Goal: Task Accomplishment & Management: Complete application form

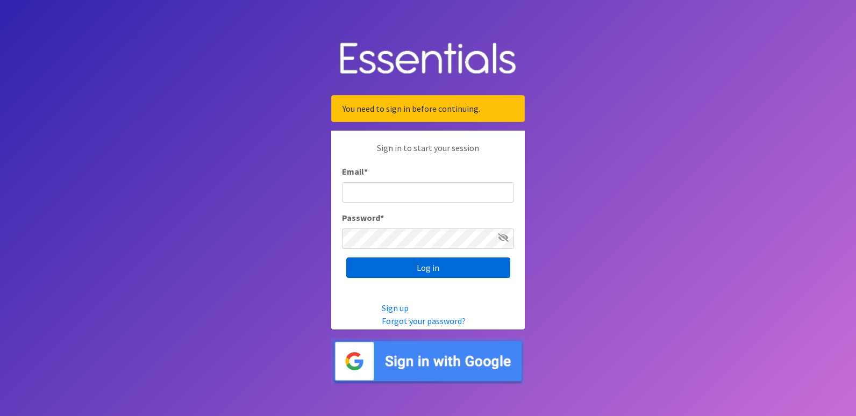
type input "cassiecelestain@gmail.com"
click at [423, 269] on input "Log in" at bounding box center [428, 268] width 164 height 20
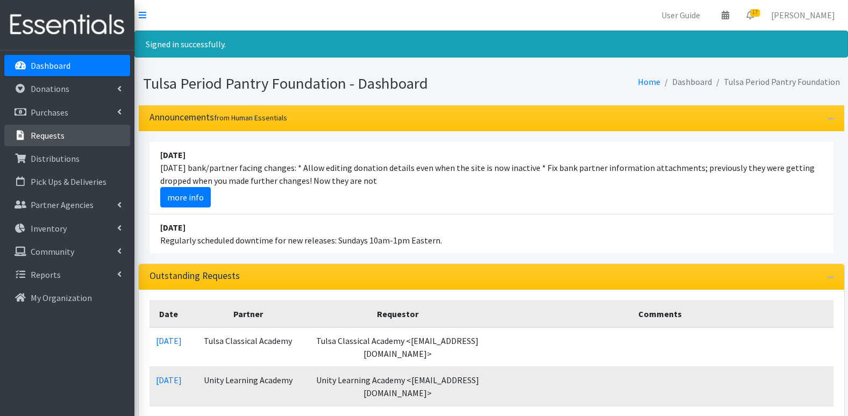
click at [68, 137] on link "Requests" at bounding box center [67, 136] width 126 height 22
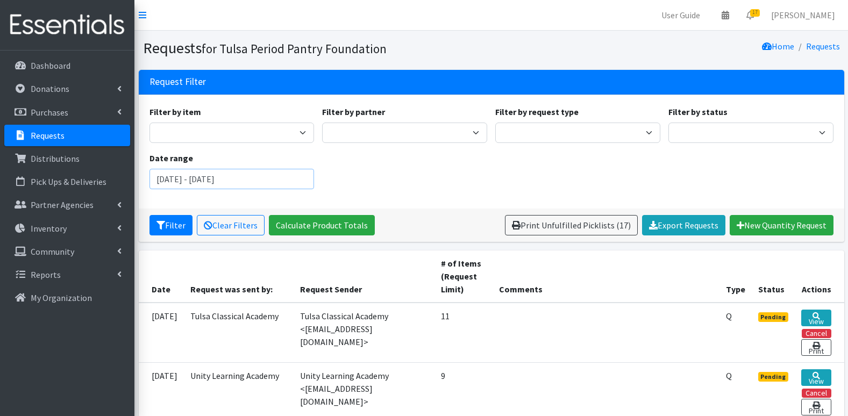
click at [254, 178] on input "[DATE] - [DATE]" at bounding box center [231, 179] width 165 height 20
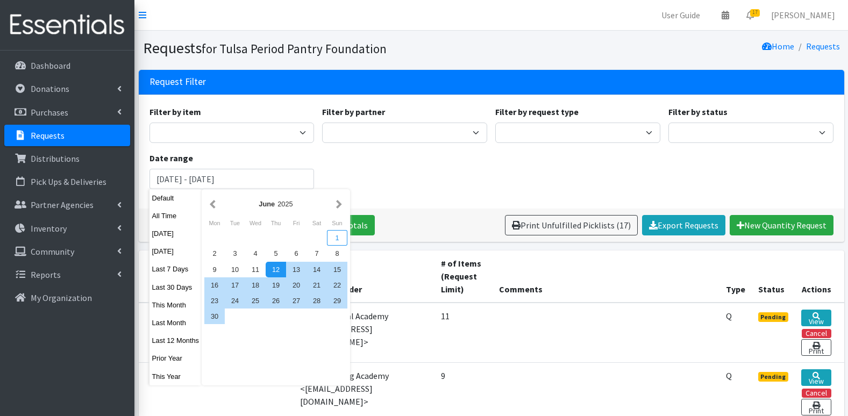
click at [340, 238] on div "1" at bounding box center [337, 238] width 20 height 16
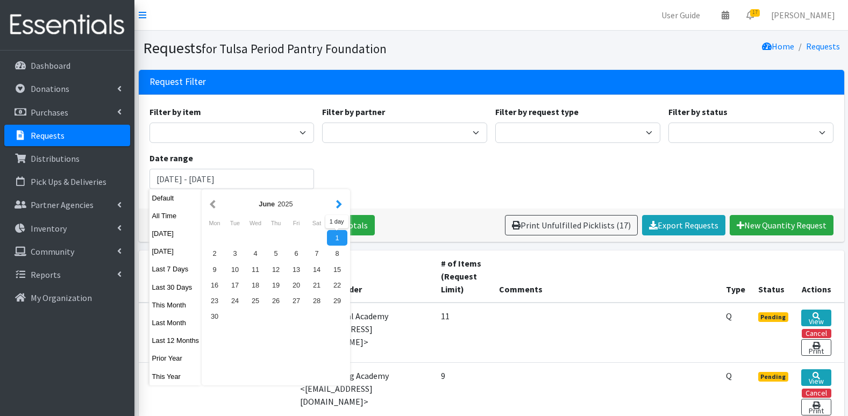
click at [339, 204] on button "button" at bounding box center [338, 203] width 11 height 13
click at [235, 240] on div "1" at bounding box center [235, 238] width 20 height 16
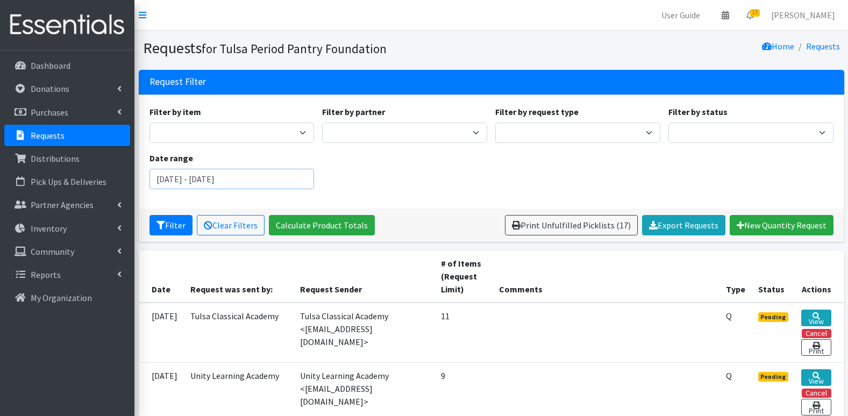
click at [205, 183] on input "June 1, 2025 - July 1, 2025" at bounding box center [231, 179] width 165 height 20
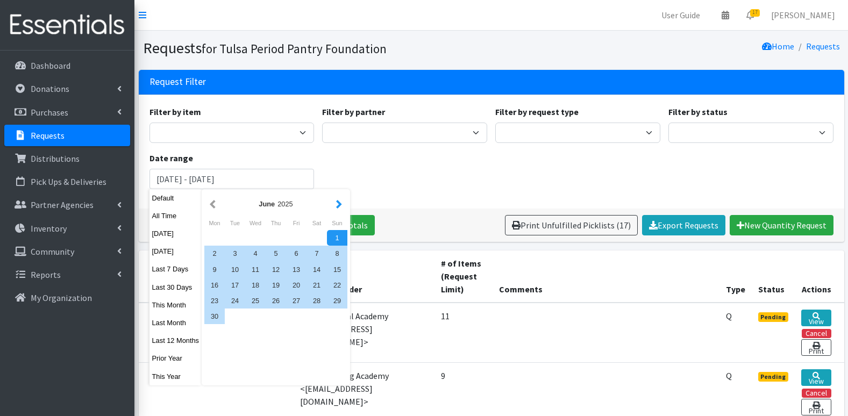
click at [337, 202] on button "button" at bounding box center [338, 203] width 11 height 13
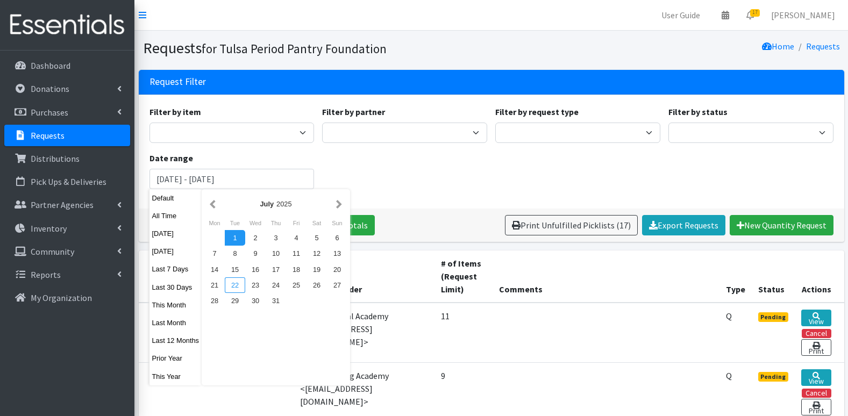
click at [234, 288] on div "22" at bounding box center [235, 285] width 20 height 16
click at [334, 204] on button "button" at bounding box center [338, 203] width 11 height 13
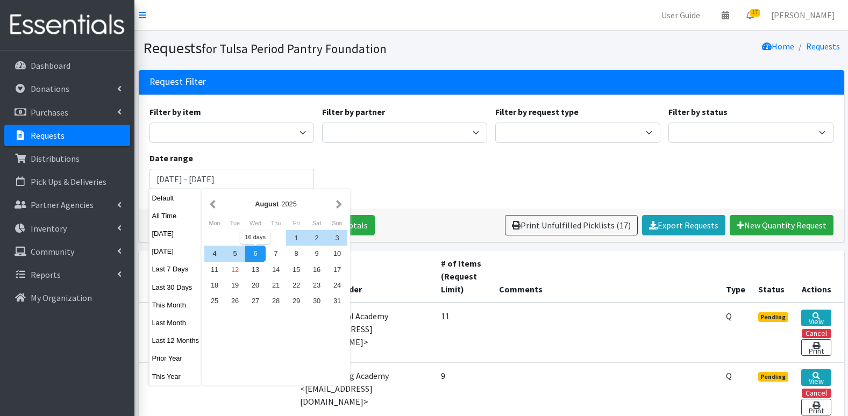
click at [258, 254] on div "6" at bounding box center [255, 254] width 20 height 16
type input "July 22, 2025 - August 6, 2025"
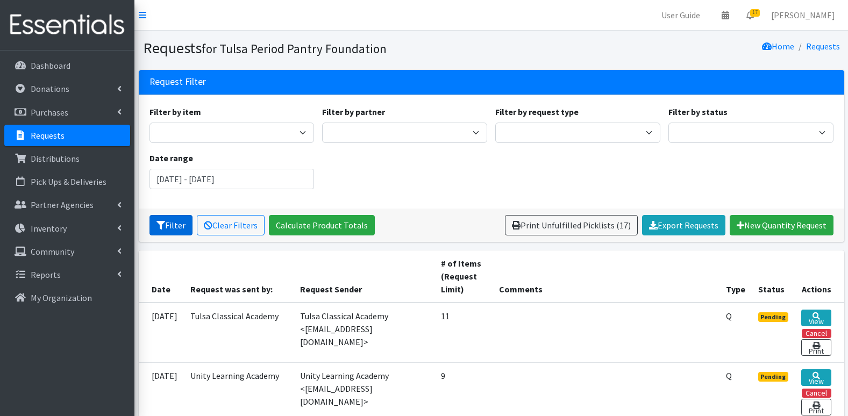
click at [177, 220] on button "Filter" at bounding box center [170, 225] width 43 height 20
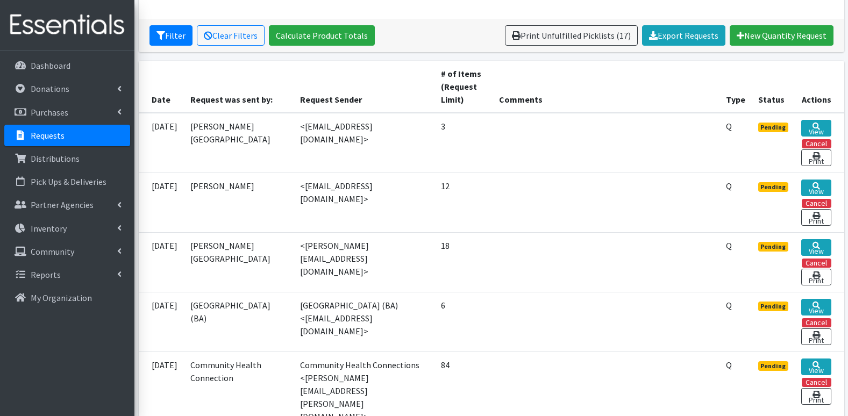
scroll to position [163, 0]
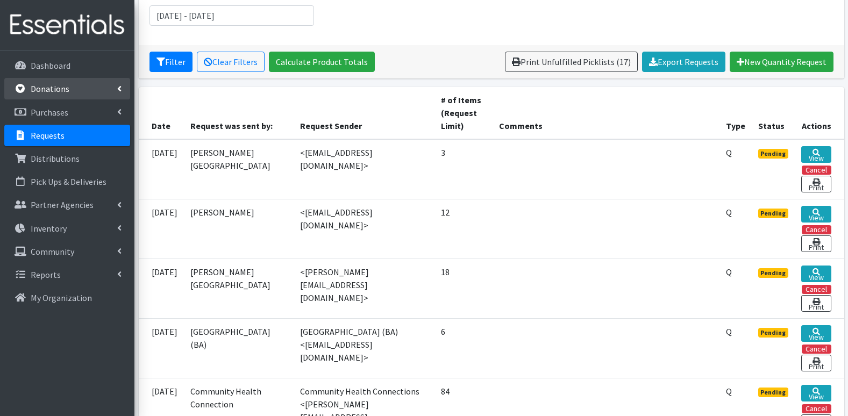
click at [63, 89] on p "Donations" at bounding box center [50, 88] width 39 height 11
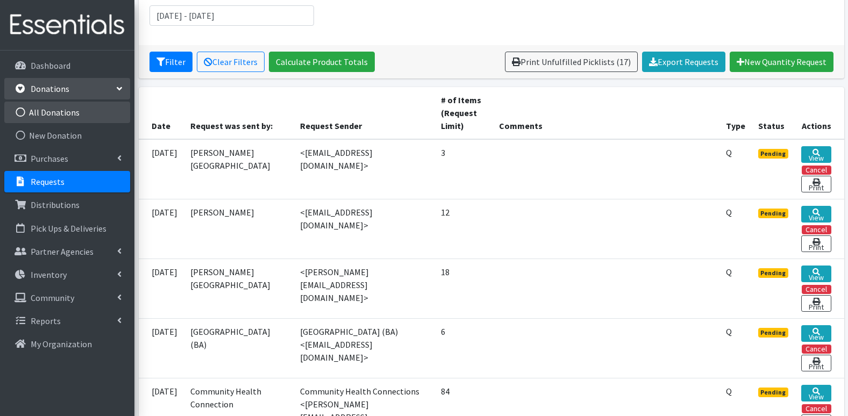
click at [61, 111] on link "All Donations" at bounding box center [67, 113] width 126 height 22
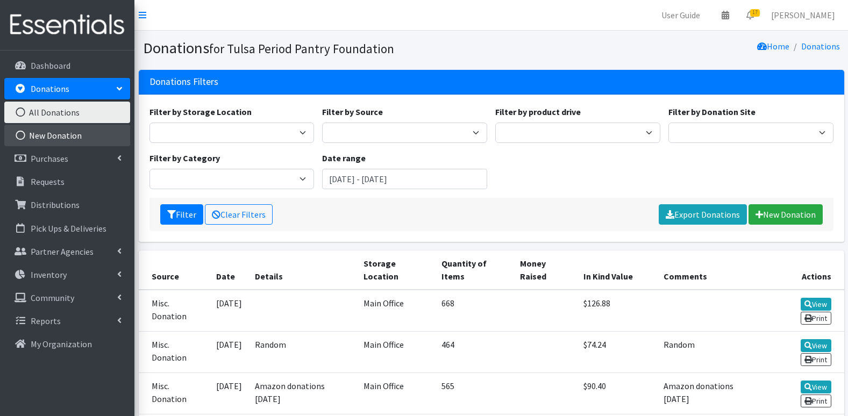
click at [75, 132] on link "New Donation" at bounding box center [67, 136] width 126 height 22
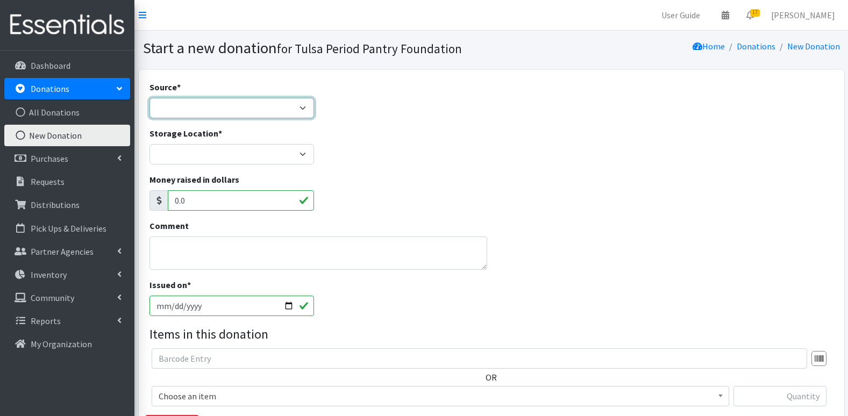
click at [261, 115] on select "Product Drive Manufacturer Donation Site Misc. Donation" at bounding box center [231, 108] width 165 height 20
select select "Misc. Donation"
click at [149, 98] on select "Product Drive Manufacturer Donation Site Misc. Donation" at bounding box center [231, 108] width 165 height 20
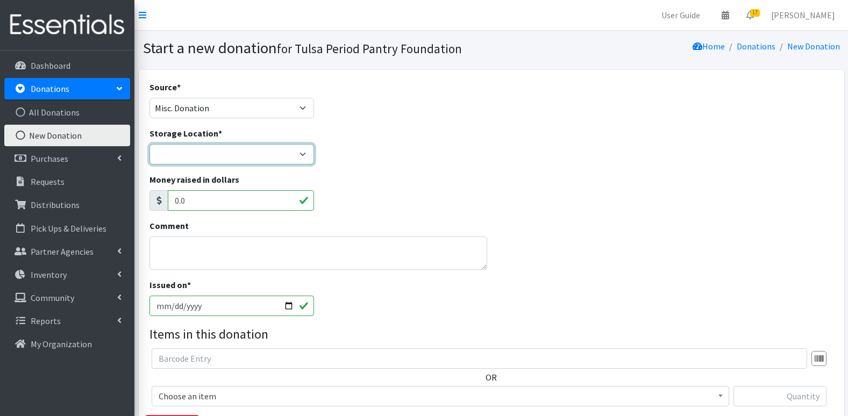
click at [241, 158] on select "Main Office" at bounding box center [231, 154] width 165 height 20
select select "380"
click at [149, 144] on select "Main Office" at bounding box center [231, 154] width 165 height 20
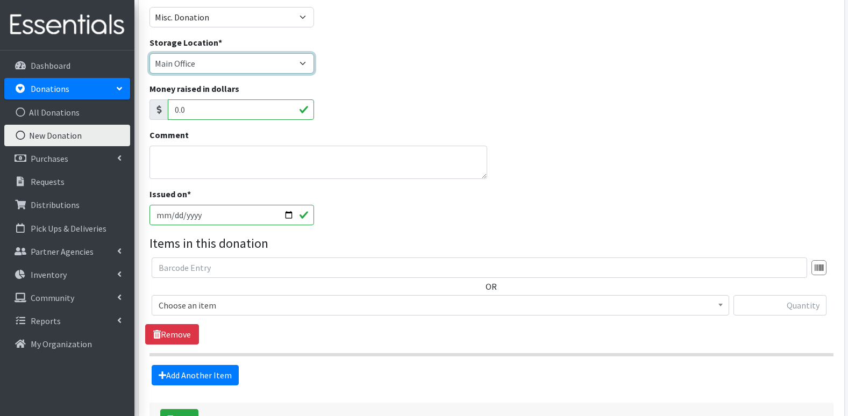
scroll to position [108, 0]
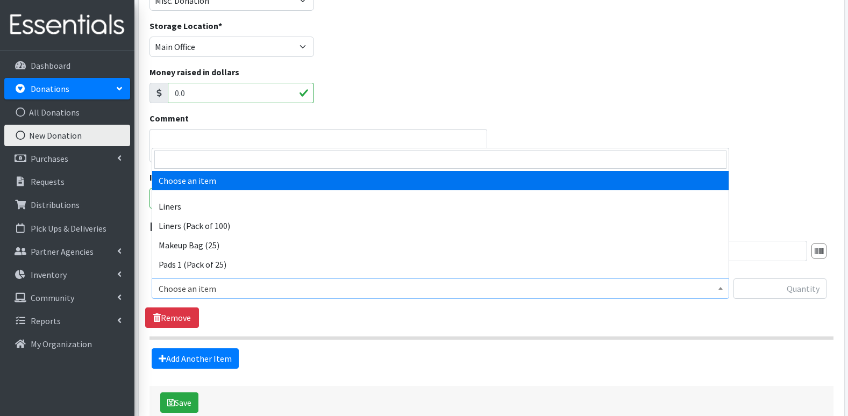
click at [217, 287] on span "Choose an item" at bounding box center [440, 288] width 563 height 15
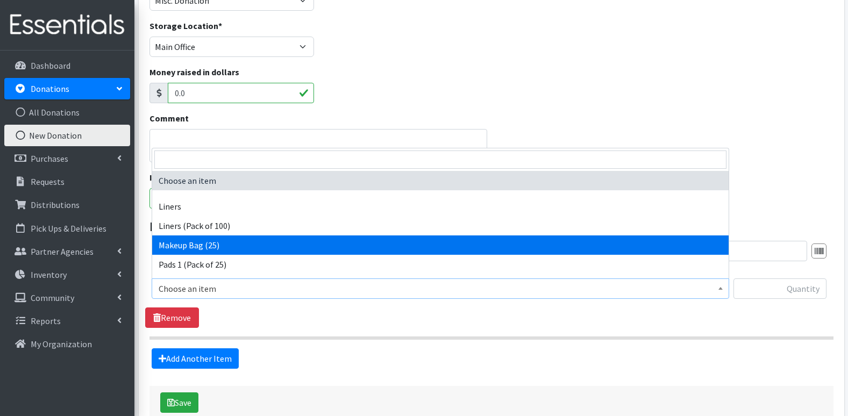
select select "13585"
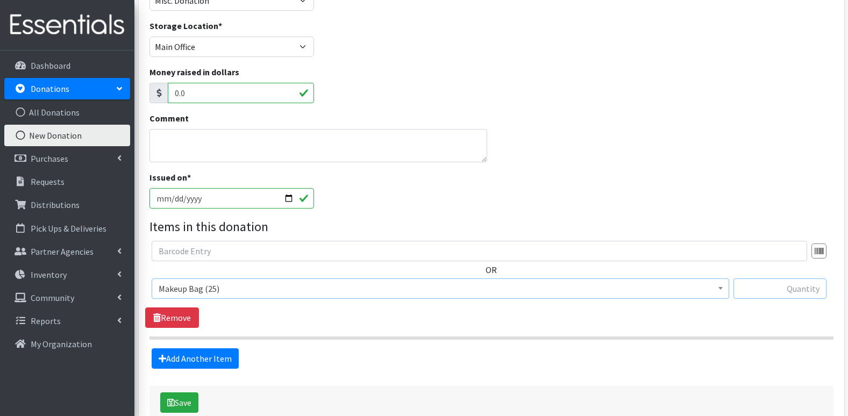
click at [807, 290] on input "text" at bounding box center [779, 288] width 93 height 20
type input "31"
click at [343, 362] on div "Add Another Item" at bounding box center [491, 358] width 692 height 20
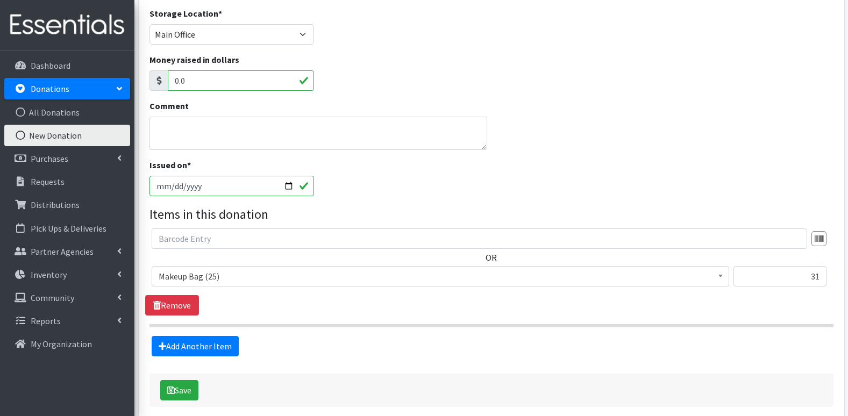
scroll to position [161, 0]
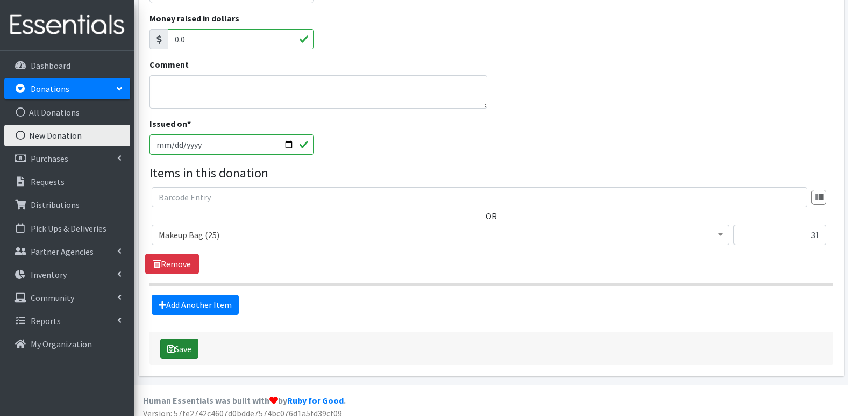
click at [189, 349] on button "Save" at bounding box center [179, 349] width 38 height 20
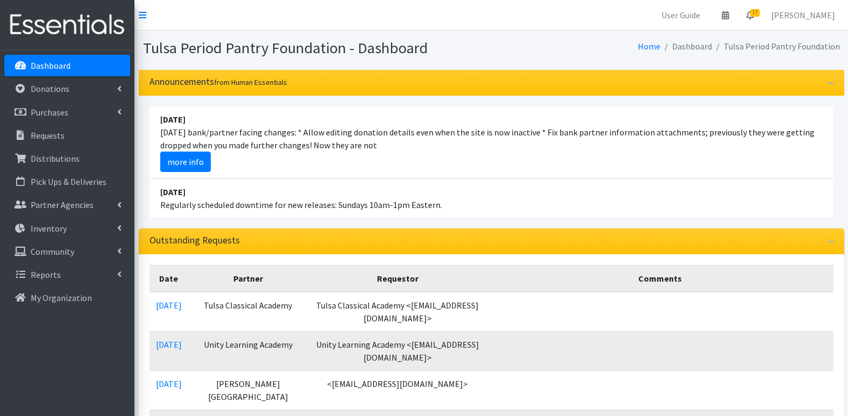
click at [754, 13] on icon at bounding box center [750, 15] width 8 height 9
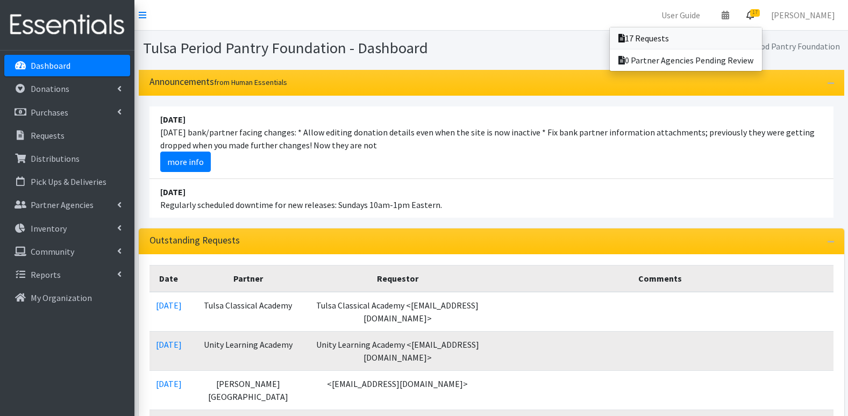
click at [688, 38] on link "17 Requests" at bounding box center [686, 38] width 152 height 22
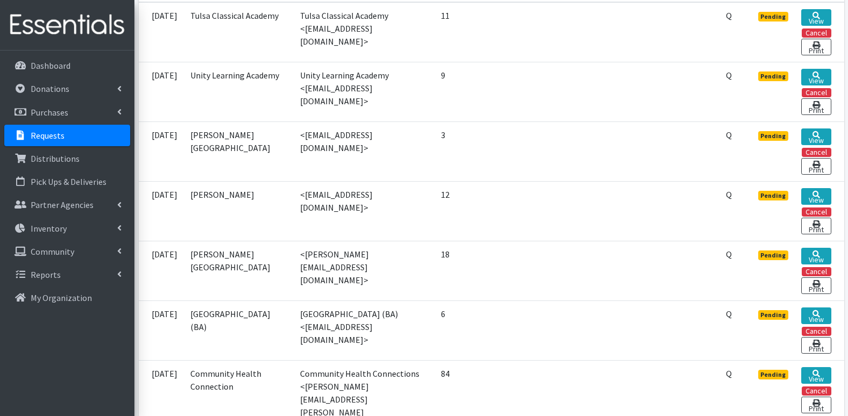
scroll to position [283, 0]
